Goal: Transaction & Acquisition: Purchase product/service

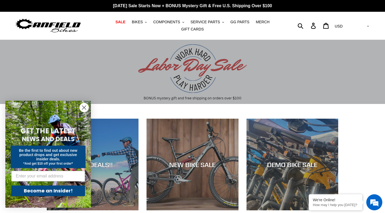
click at [85, 105] on circle "Close dialog" at bounding box center [84, 107] width 9 height 9
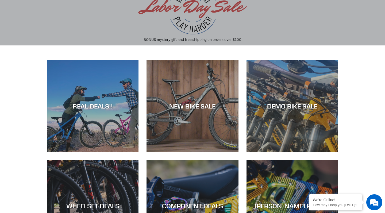
scroll to position [62, 0]
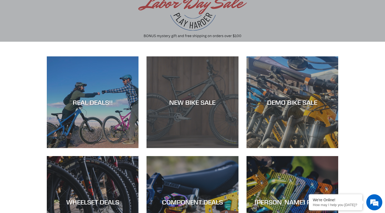
click at [193, 148] on div "NEW BIKE SALE" at bounding box center [192, 148] width 92 height 0
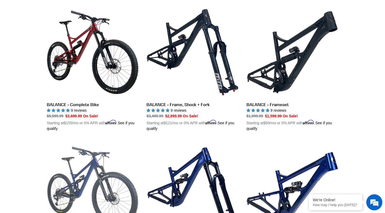
scroll to position [555, 0]
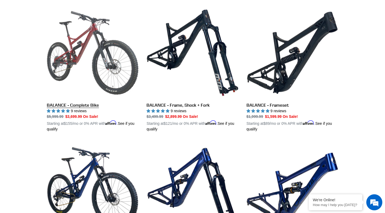
click at [99, 52] on link "BALANCE - Complete Bike" at bounding box center [93, 69] width 92 height 125
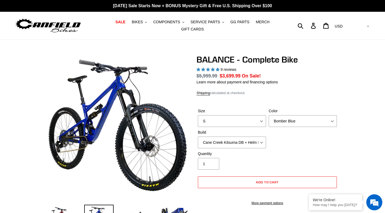
select select "highest-rating"
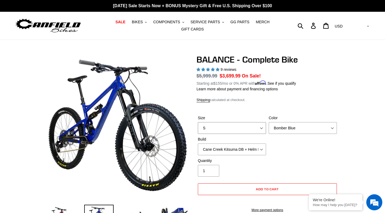
select select "M"
select select "Stealth Black"
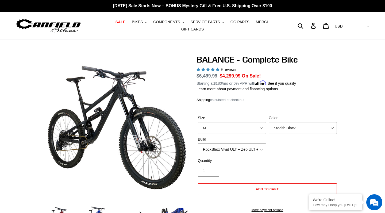
select select "RockShox Vivid ULT + Zeb ULT + SRAM GX"
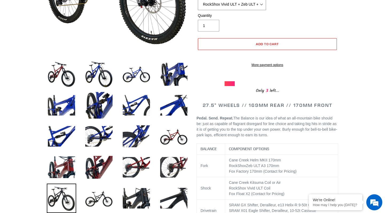
scroll to position [145, 0]
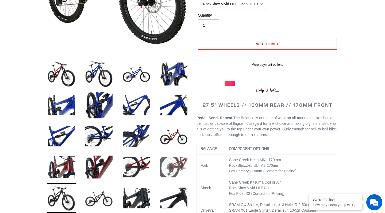
click at [181, 165] on img at bounding box center [173, 166] width 29 height 29
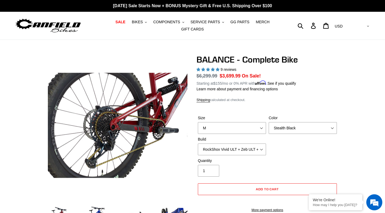
scroll to position [0, 0]
